Goal: Transaction & Acquisition: Purchase product/service

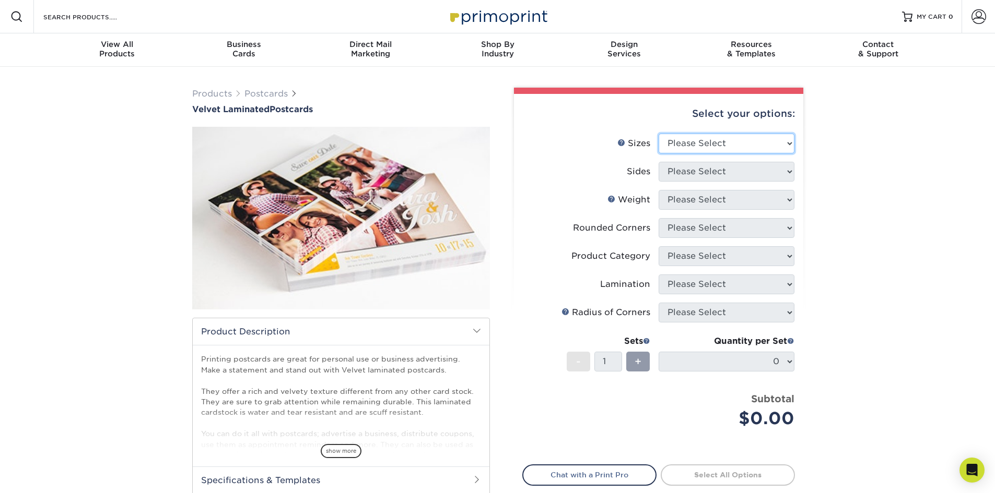
click at [770, 141] on select "Please Select 2" x 6" 2" x 8" 3" x 5" 3.5" x 3.5" 3.5" x 4" 3.5" x 8.5" 3.67" x…" at bounding box center [726, 144] width 136 height 20
click at [658, 134] on select "Please Select 2" x 6" 2" x 8" 3" x 5" 3.5" x 3.5" 3.5" x 4" 3.5" x 8.5" 3.67" x…" at bounding box center [726, 144] width 136 height 20
click at [784, 142] on select "Please Select 2" x 6" 2" x 8" 3" x 5" 3.5" x 3.5" 3.5" x 4" 3.5" x 8.5" 3.67" x…" at bounding box center [726, 144] width 136 height 20
select select "3.00x5.00"
click at [658, 134] on select "Please Select 2" x 6" 2" x 8" 3" x 5" 3.5" x 3.5" 3.5" x 4" 3.5" x 8.5" 3.67" x…" at bounding box center [726, 144] width 136 height 20
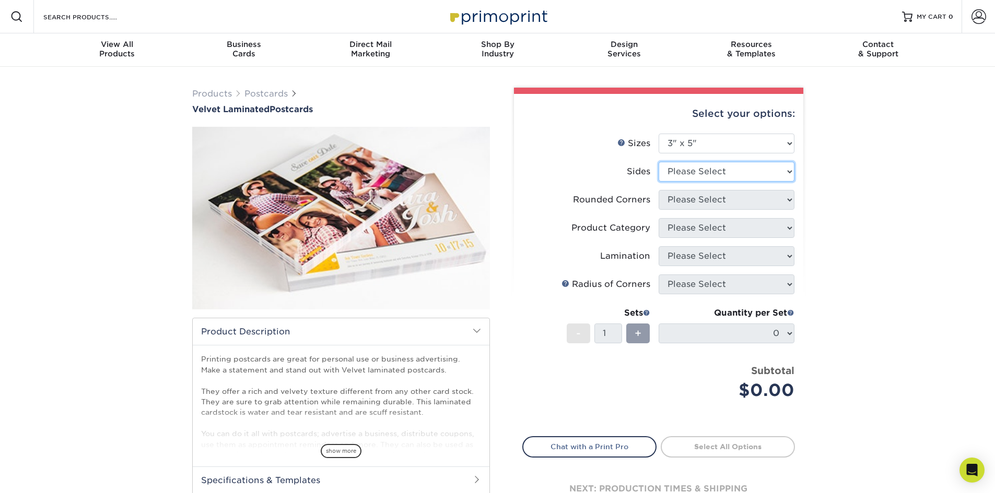
click at [731, 170] on select "Please Select Print Both Sides Print Front Only" at bounding box center [726, 172] width 136 height 20
select select "32d3c223-f82c-492b-b915-ba065a00862f"
click at [658, 162] on select "Please Select Print Both Sides Print Front Only" at bounding box center [726, 172] width 136 height 20
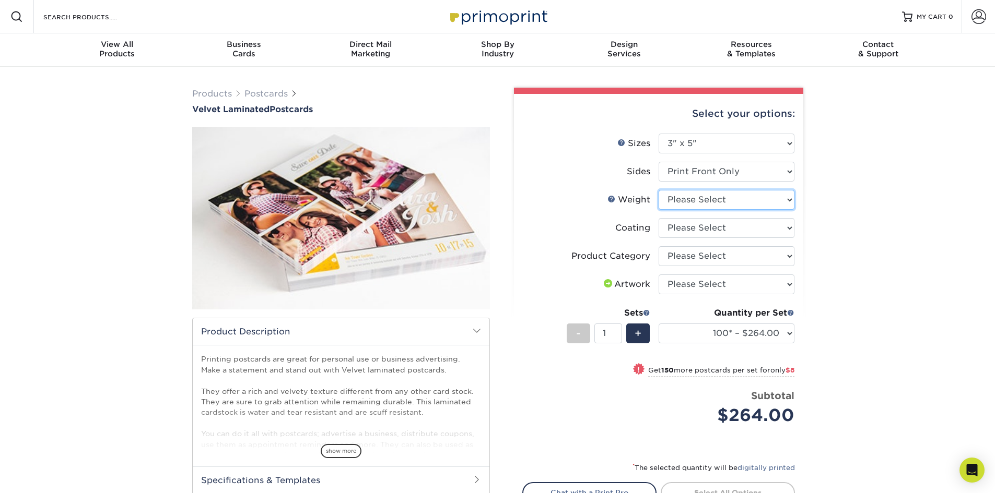
click at [786, 203] on select "Please Select 16PT" at bounding box center [726, 200] width 136 height 20
select select "16PT"
click at [658, 190] on select "Please Select 16PT" at bounding box center [726, 200] width 136 height 20
click at [788, 229] on select at bounding box center [726, 228] width 136 height 20
click at [782, 235] on select at bounding box center [726, 228] width 136 height 20
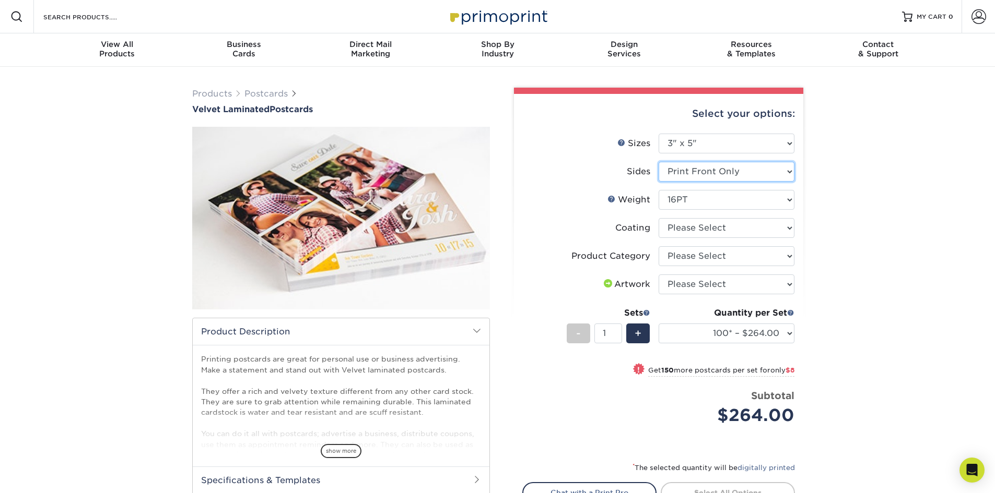
click at [788, 171] on select "Please Select Print Both Sides Print Front Only" at bounding box center [726, 172] width 136 height 20
select select "13abbda7-1d64-4f25-8bb2-c179b224825d"
click at [658, 162] on select "Please Select Print Both Sides Print Front Only" at bounding box center [726, 172] width 136 height 20
select select "-1"
click at [784, 237] on select at bounding box center [726, 228] width 136 height 20
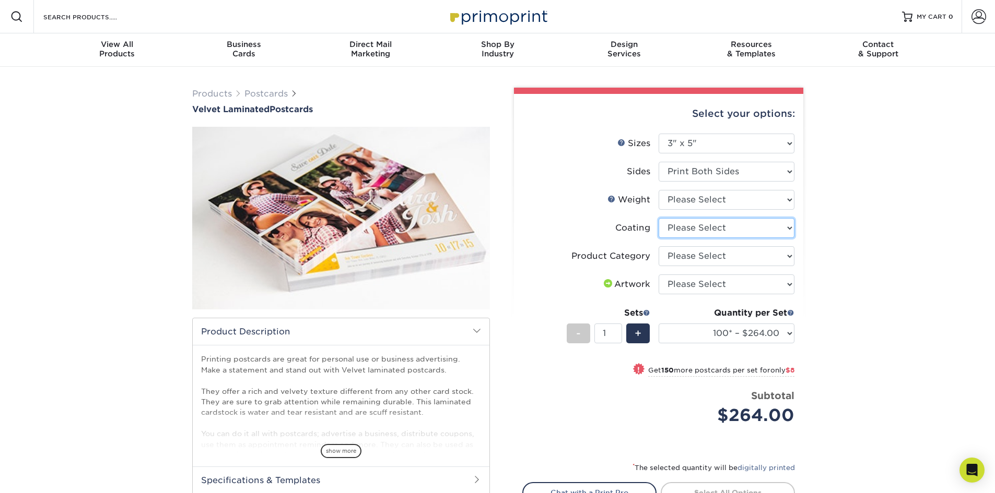
click at [784, 236] on select at bounding box center [726, 228] width 136 height 20
click at [788, 141] on select "Please Select 2" x 6" 2" x 8" 3" x 5" 3.5" x 3.5" 3.5" x 4" 3.5" x 8.5" 3.67" x…" at bounding box center [726, 144] width 136 height 20
select select "4.00x6.00"
click at [658, 134] on select "Please Select 2" x 6" 2" x 8" 3" x 5" 3.5" x 3.5" 3.5" x 4" 3.5" x 8.5" 3.67" x…" at bounding box center [726, 144] width 136 height 20
select select
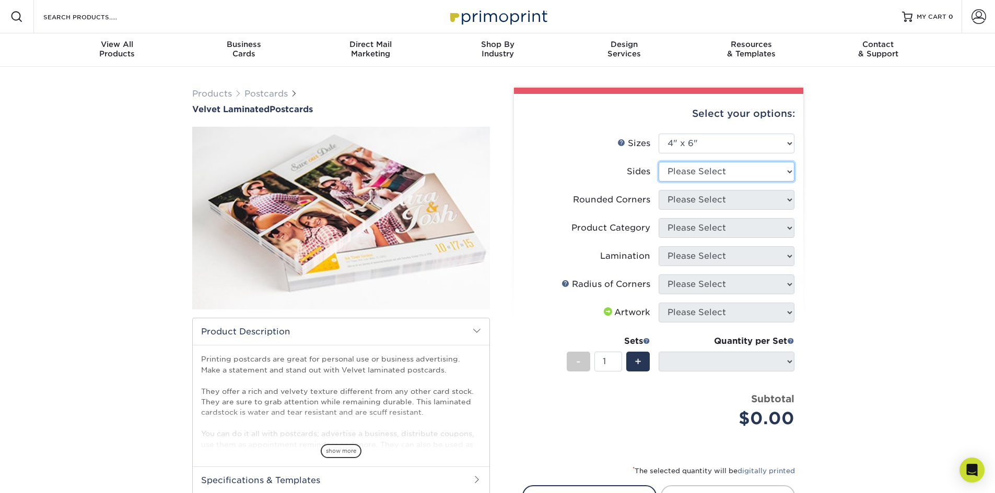
click at [735, 179] on select "Please Select Print Both Sides Print Front Only" at bounding box center [726, 172] width 136 height 20
select select "32d3c223-f82c-492b-b915-ba065a00862f"
click at [658, 162] on select "Please Select Print Both Sides Print Front Only" at bounding box center [726, 172] width 136 height 20
select select
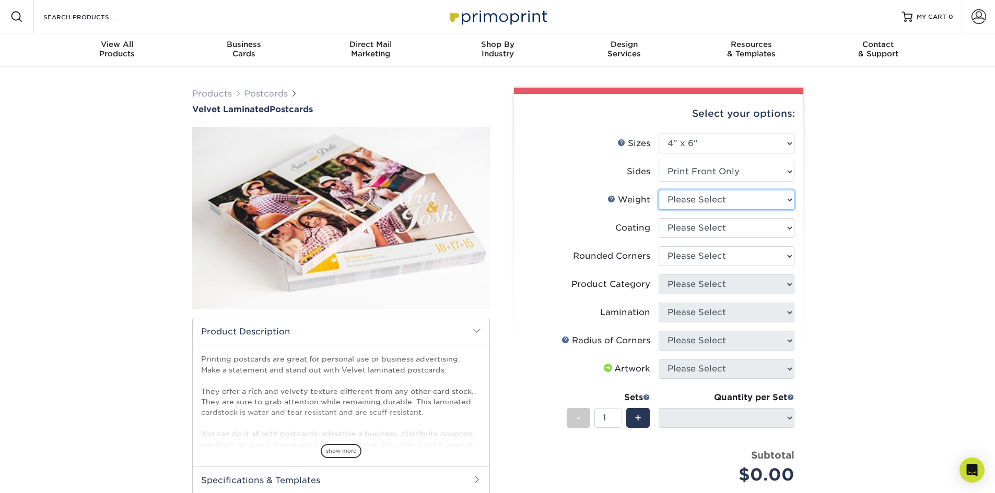
click at [720, 197] on select "Please Select 16PT" at bounding box center [726, 200] width 136 height 20
select select "16PT"
click at [658, 190] on select "Please Select 16PT" at bounding box center [726, 200] width 136 height 20
select select
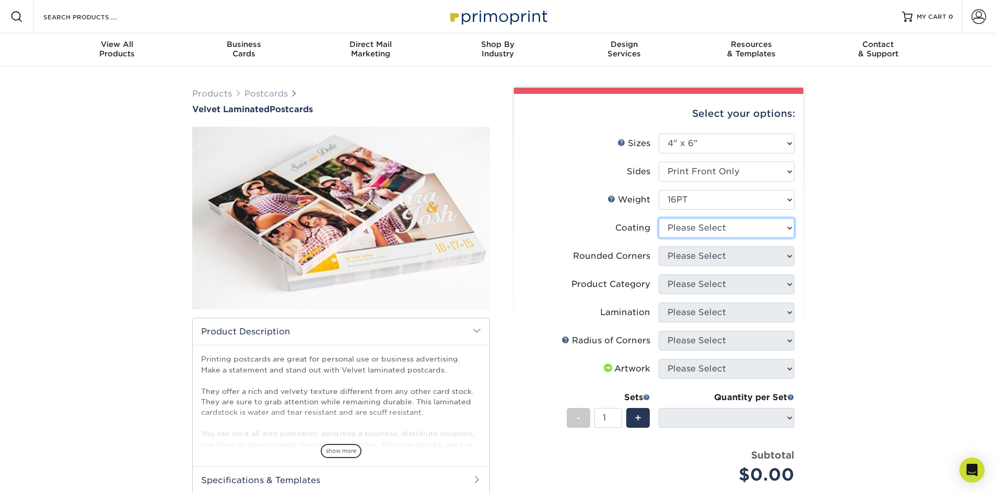
click at [713, 228] on select at bounding box center [726, 228] width 136 height 20
select select "3e7618de-abca-4bda-9f97-8b9129e913d8"
click at [658, 218] on select at bounding box center [726, 228] width 136 height 20
select select
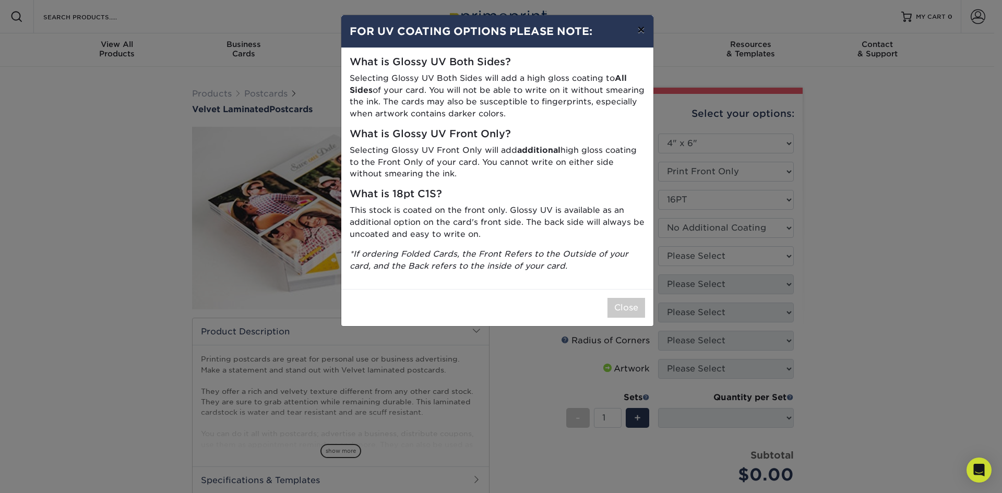
click at [642, 29] on button "×" at bounding box center [641, 29] width 24 height 29
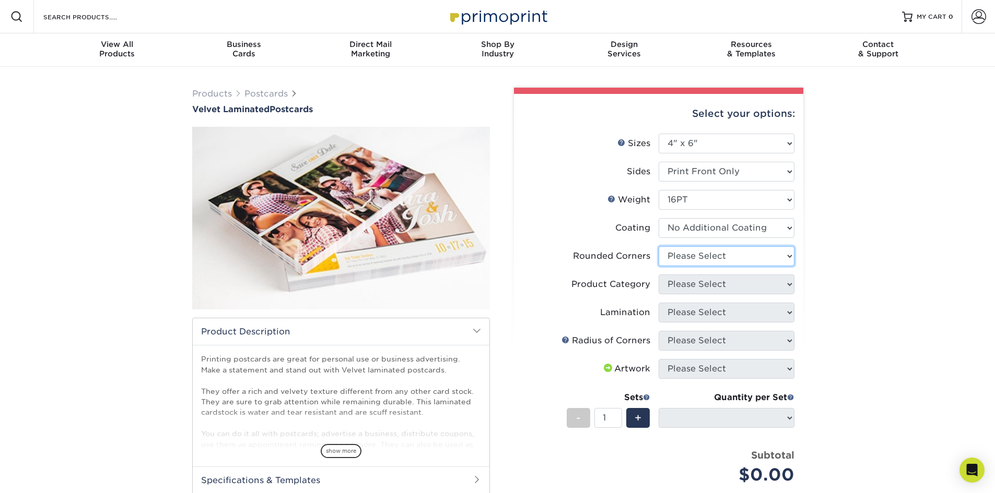
click at [775, 251] on select "Please Select Yes - Round 4 Corners No" at bounding box center [726, 256] width 136 height 20
select select "0"
click at [658, 246] on select "Please Select Yes - Round 4 Corners No" at bounding box center [726, 256] width 136 height 20
select select "-1"
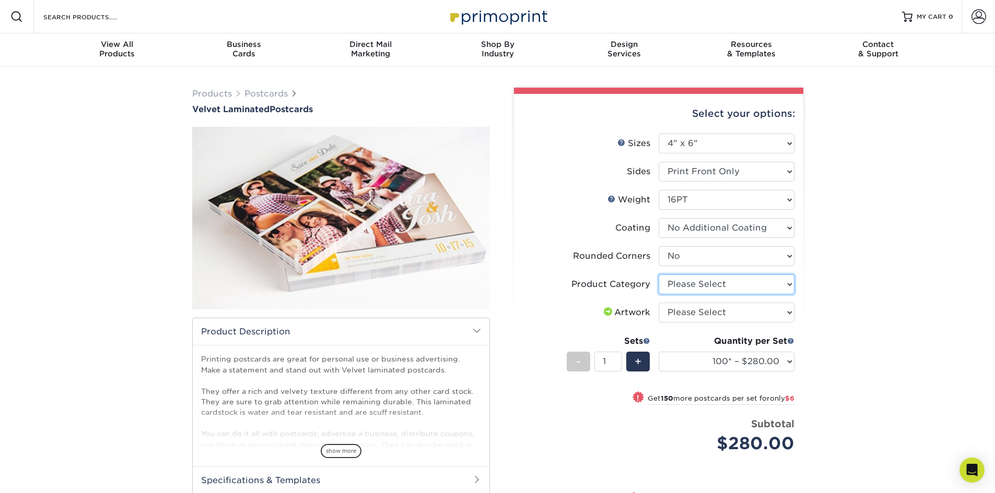
click at [756, 281] on select "Please Select Postcards" at bounding box center [726, 285] width 136 height 20
select select "9b7272e0-d6c8-4c3c-8e97-d3a1bcdab858"
click at [658, 275] on select "Please Select Postcards" at bounding box center [726, 285] width 136 height 20
click at [736, 309] on select "Please Select I will upload files I need a design - $150" at bounding box center [726, 313] width 136 height 20
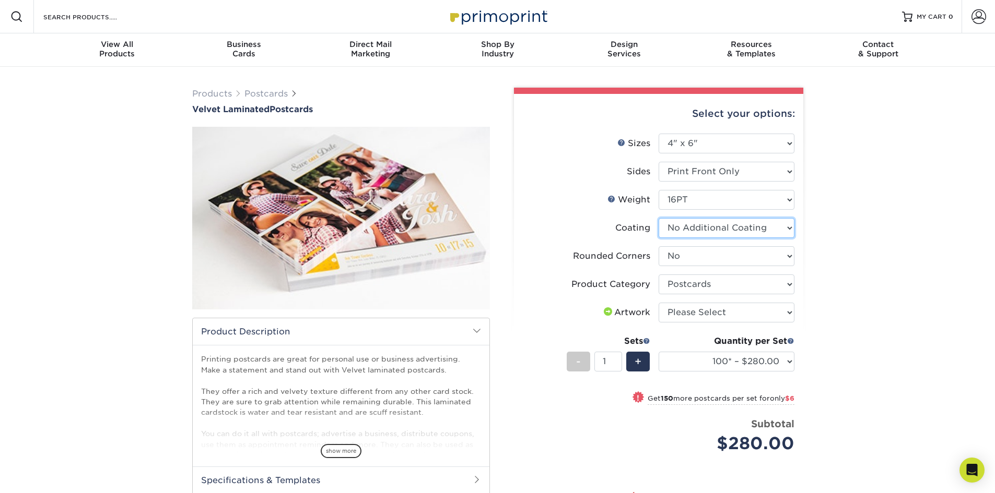
click at [773, 228] on select at bounding box center [726, 228] width 136 height 20
click at [781, 140] on select "Please Select 2" x 6" 2" x 8" 3" x 5" 3.5" x 3.5" 3.5" x 4" 3.5" x 8.5" 3.67" x…" at bounding box center [726, 144] width 136 height 20
select select "4.25x5.50"
click at [658, 134] on select "Please Select 2" x 6" 2" x 8" 3" x 5" 3.5" x 3.5" 3.5" x 4" 3.5" x 8.5" 3.67" x…" at bounding box center [726, 144] width 136 height 20
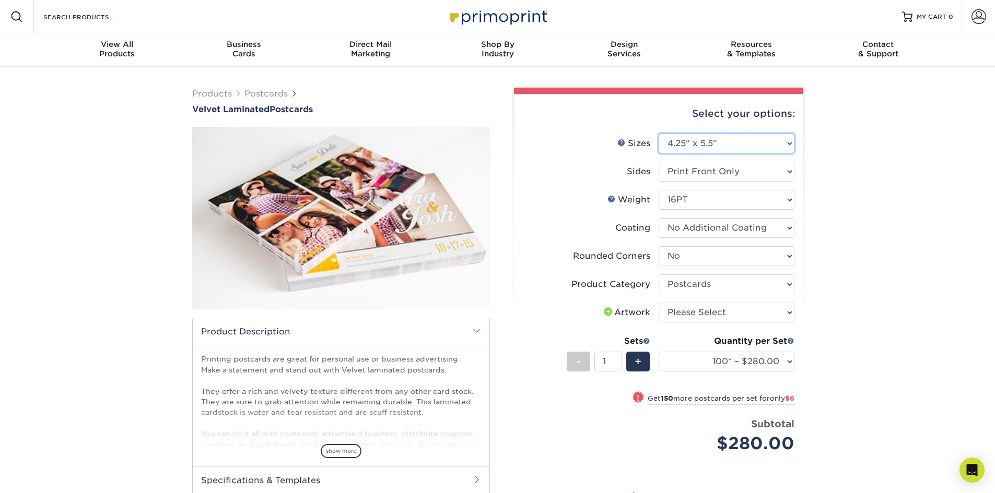
select select "-1"
select select
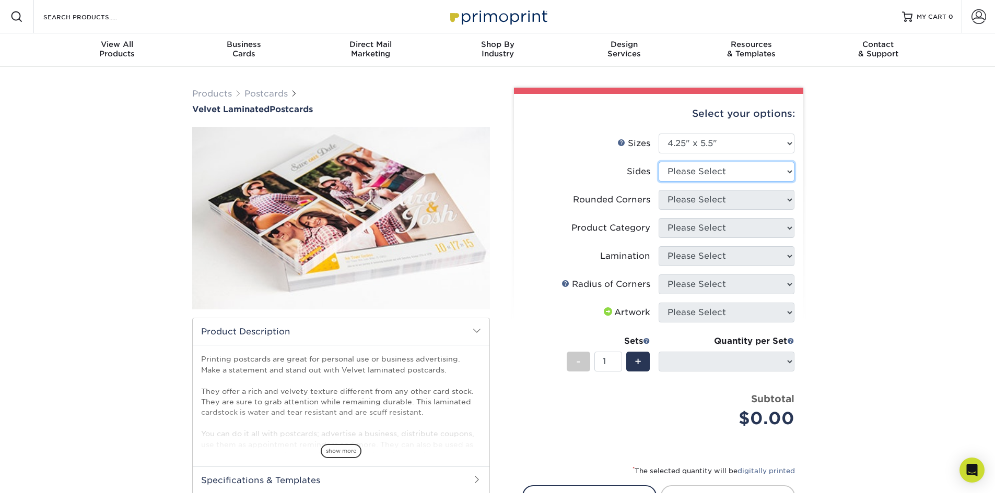
click at [778, 172] on select "Please Select Print Both Sides Print Front Only" at bounding box center [726, 172] width 136 height 20
select select "32d3c223-f82c-492b-b915-ba065a00862f"
click at [658, 162] on select "Please Select Print Both Sides Print Front Only" at bounding box center [726, 172] width 136 height 20
select select
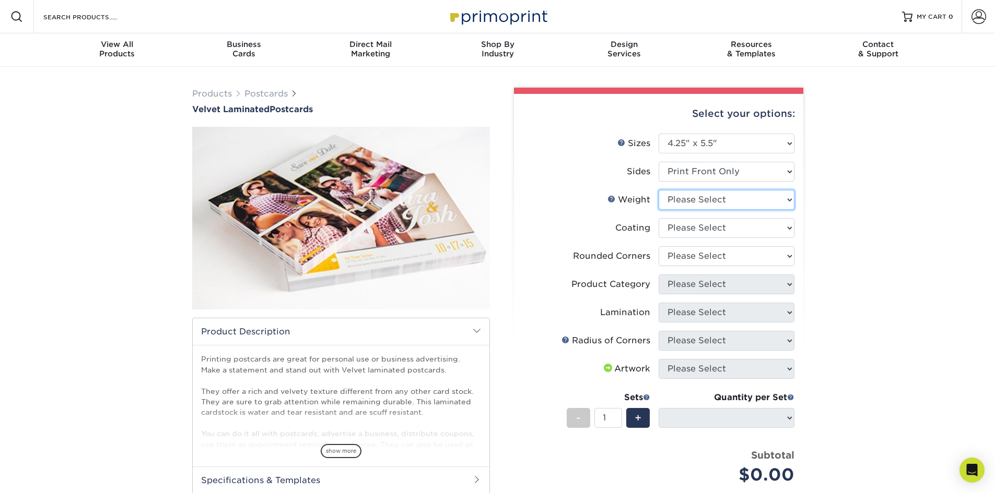
click at [764, 200] on select "Please Select 16PT" at bounding box center [726, 200] width 136 height 20
select select "16PT"
click at [658, 190] on select "Please Select 16PT" at bounding box center [726, 200] width 136 height 20
select select
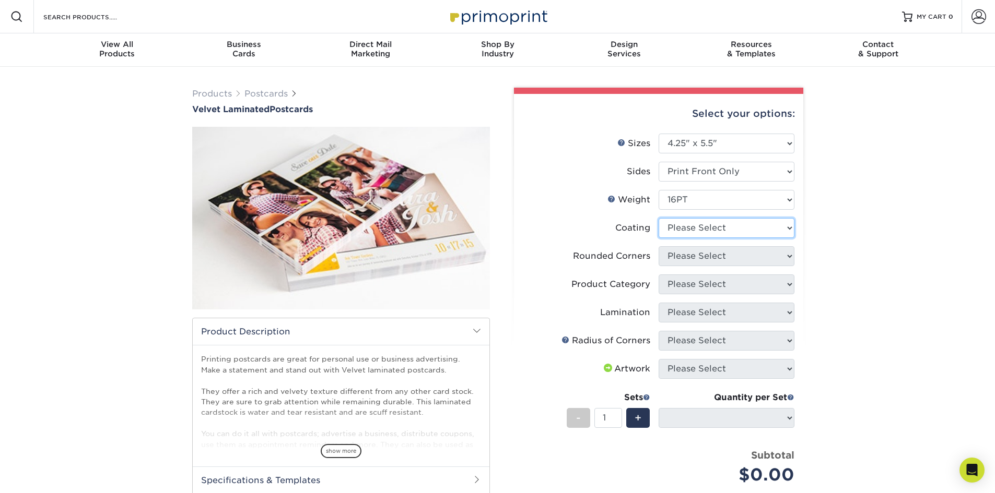
click at [747, 230] on select at bounding box center [726, 228] width 136 height 20
select select "3e7618de-abca-4bda-9f97-8b9129e913d8"
click at [658, 218] on select at bounding box center [726, 228] width 136 height 20
select select
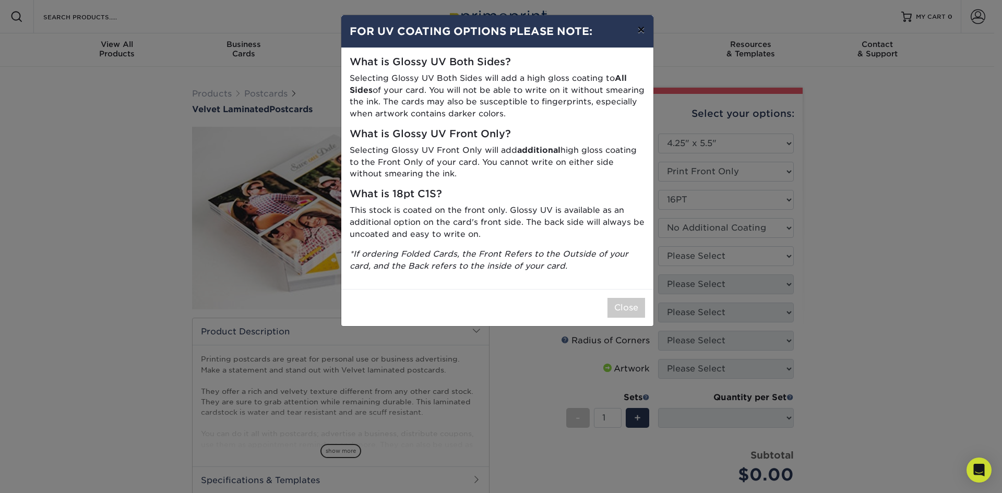
click at [644, 32] on button "×" at bounding box center [641, 29] width 24 height 29
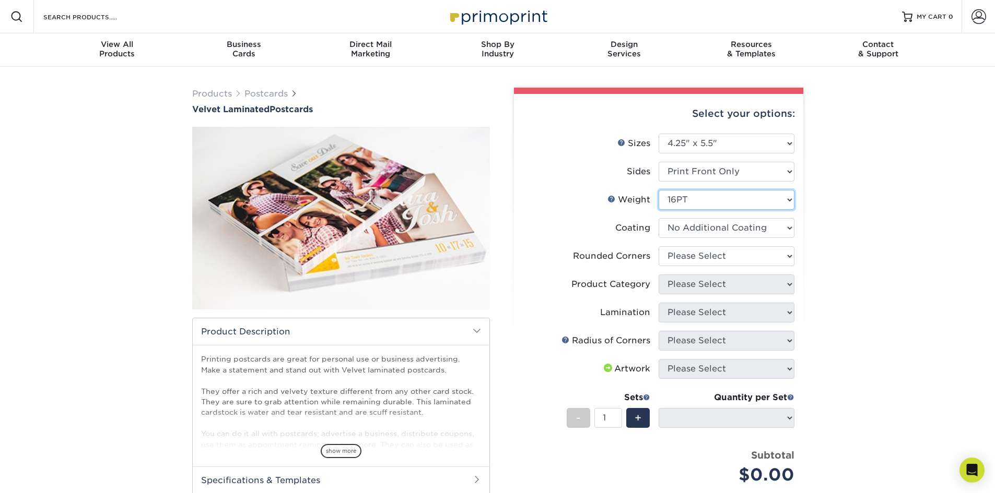
click at [762, 198] on select "Please Select 16PT" at bounding box center [726, 200] width 136 height 20
click at [616, 196] on link "Weight Help" at bounding box center [611, 199] width 8 height 8
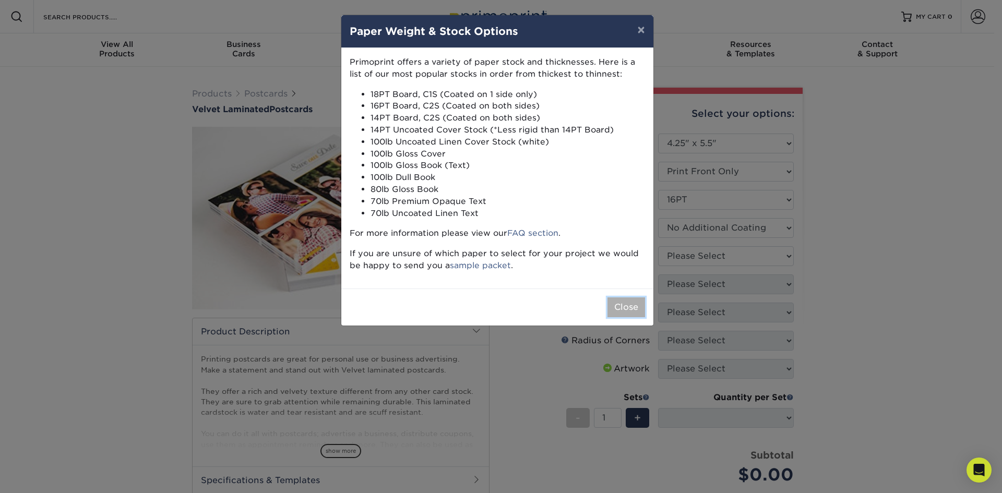
click at [629, 313] on button "Close" at bounding box center [627, 308] width 38 height 20
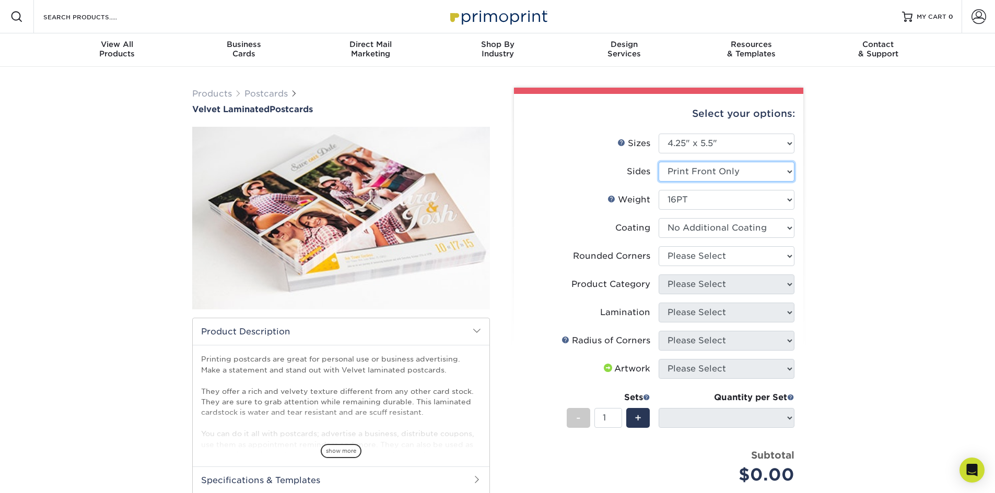
click at [786, 171] on select "Please Select Print Both Sides Print Front Only" at bounding box center [726, 172] width 136 height 20
click at [658, 162] on select "Please Select Print Both Sides Print Front Only" at bounding box center [726, 172] width 136 height 20
click at [767, 198] on select "Please Select 16PT" at bounding box center [726, 200] width 136 height 20
click at [765, 228] on select at bounding box center [726, 228] width 136 height 20
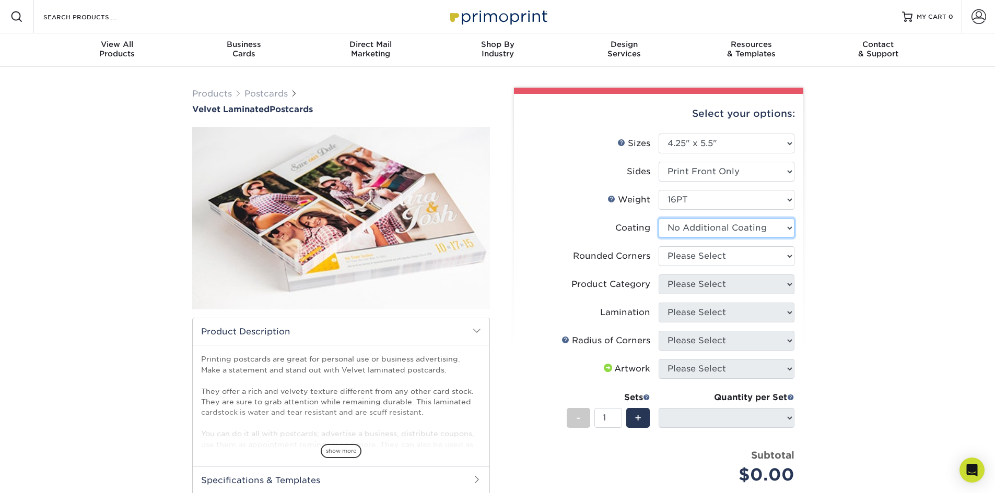
click at [658, 218] on select at bounding box center [726, 228] width 136 height 20
